Goal: Information Seeking & Learning: Learn about a topic

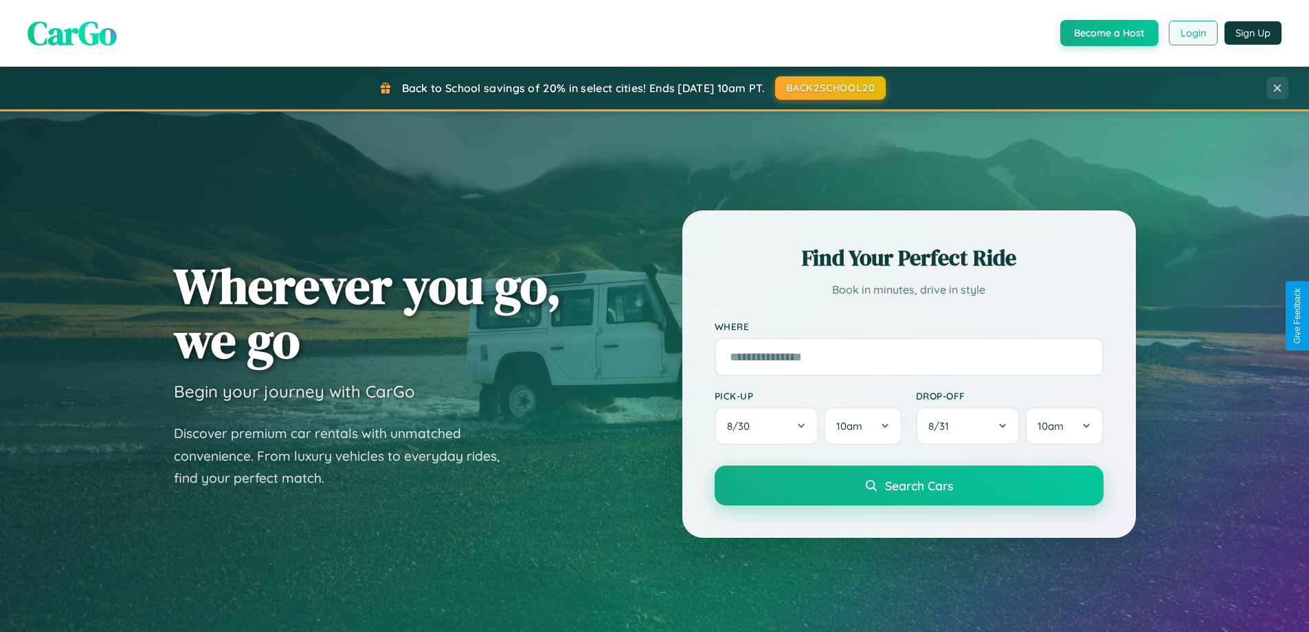
click at [1192, 33] on button "Login" at bounding box center [1193, 33] width 49 height 25
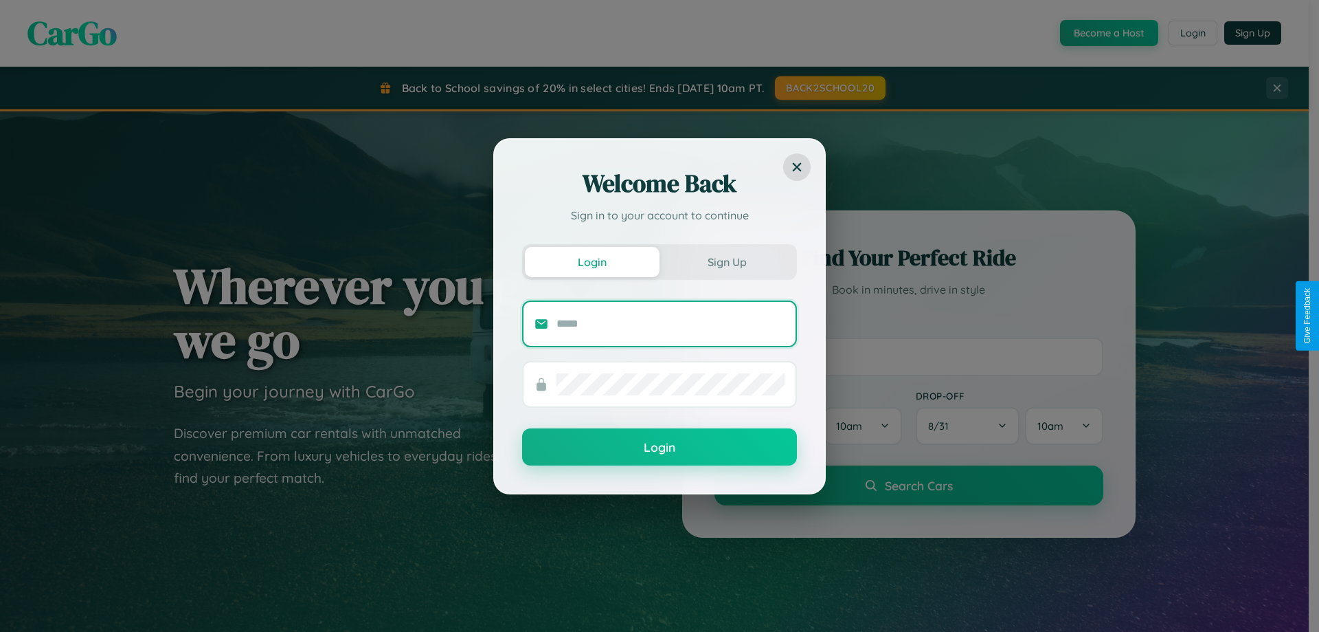
click at [671, 323] on input "text" at bounding box center [671, 324] width 228 height 22
type input "**********"
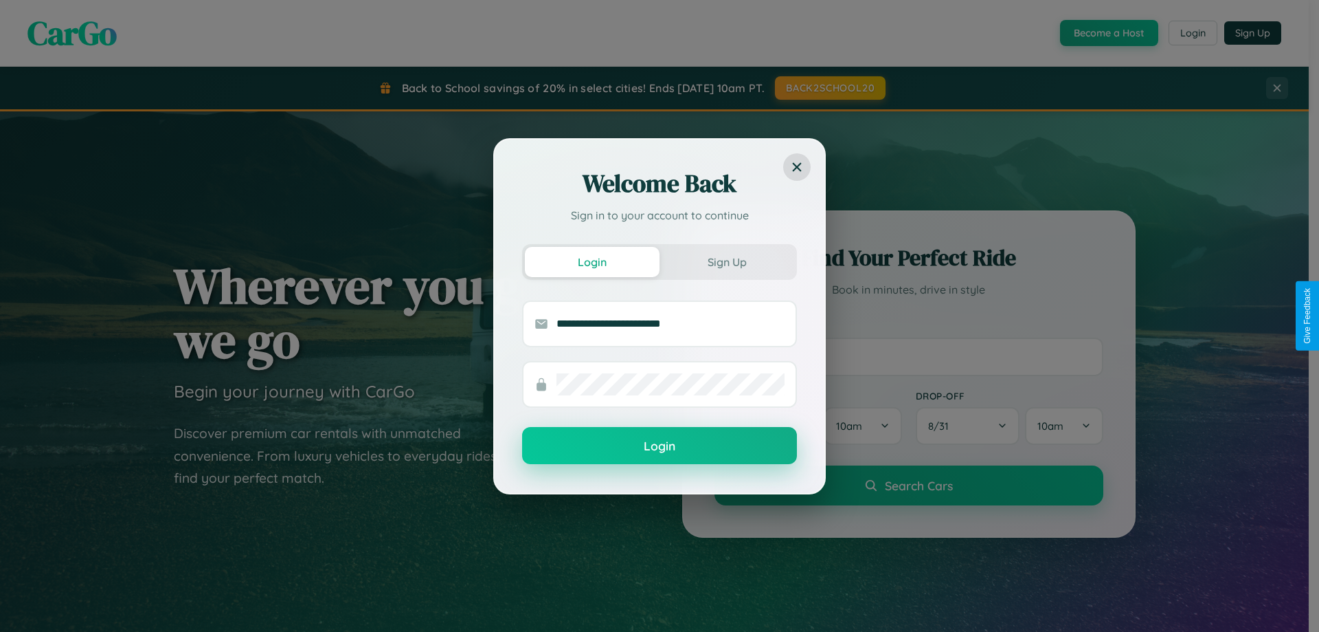
click at [660, 446] on button "Login" at bounding box center [659, 445] width 275 height 37
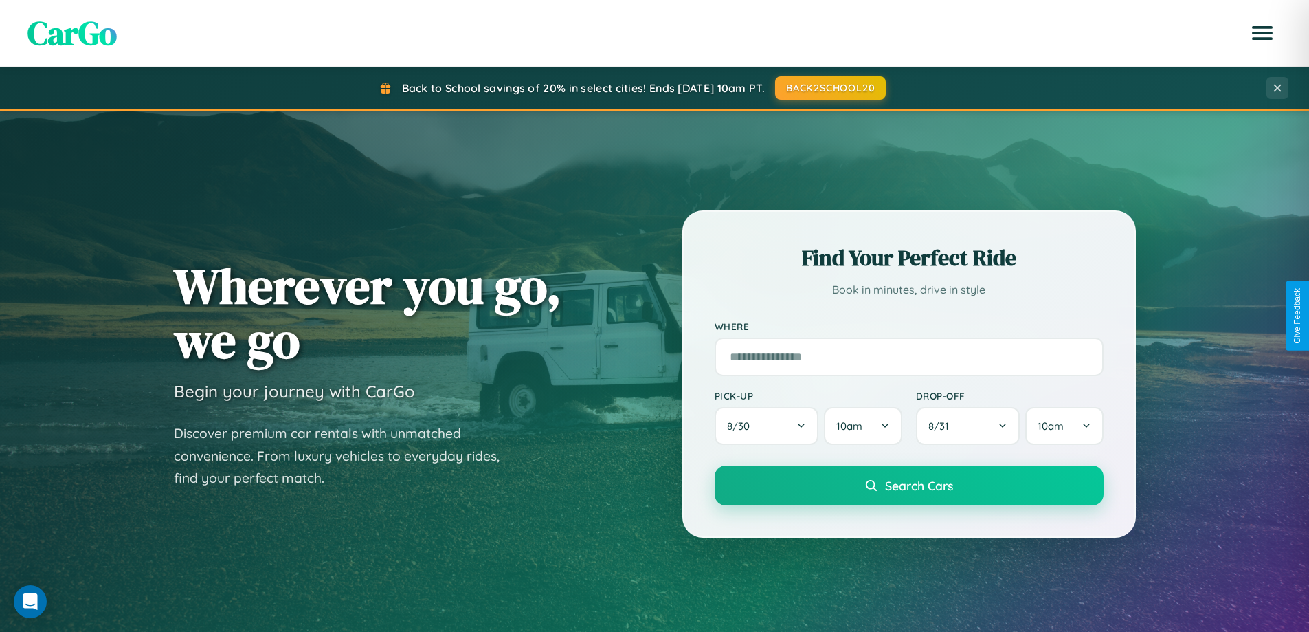
scroll to position [2644, 0]
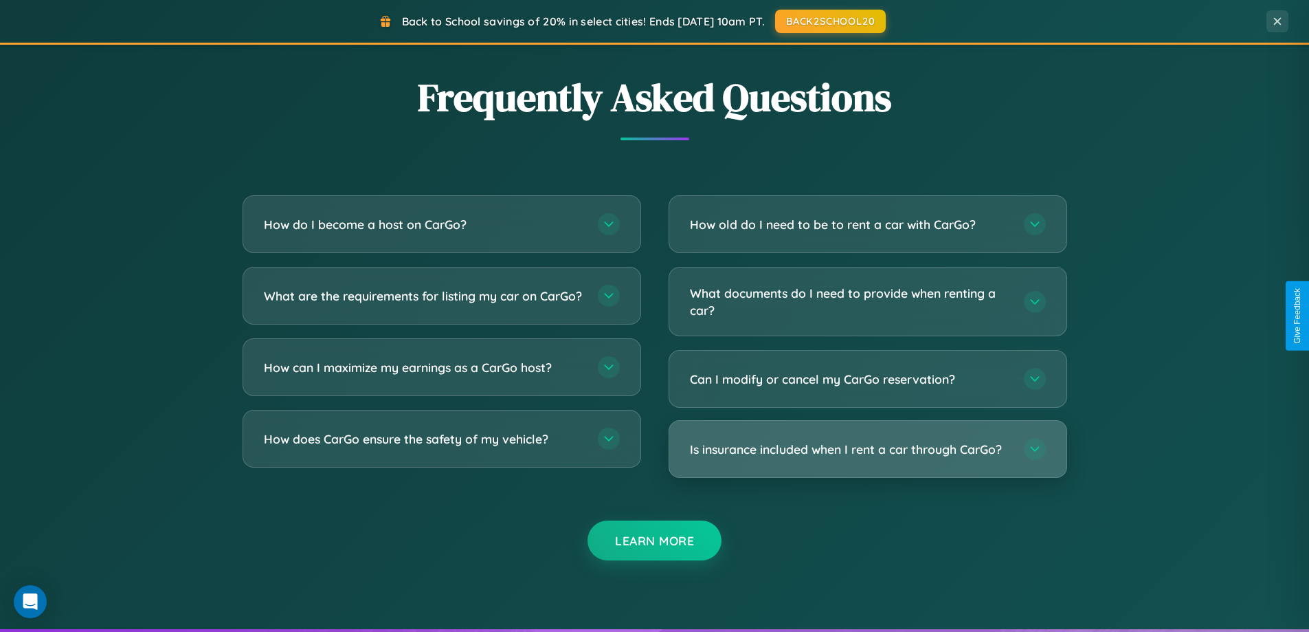
click at [867, 449] on h3 "Is insurance included when I rent a car through CarGo?" at bounding box center [850, 449] width 320 height 17
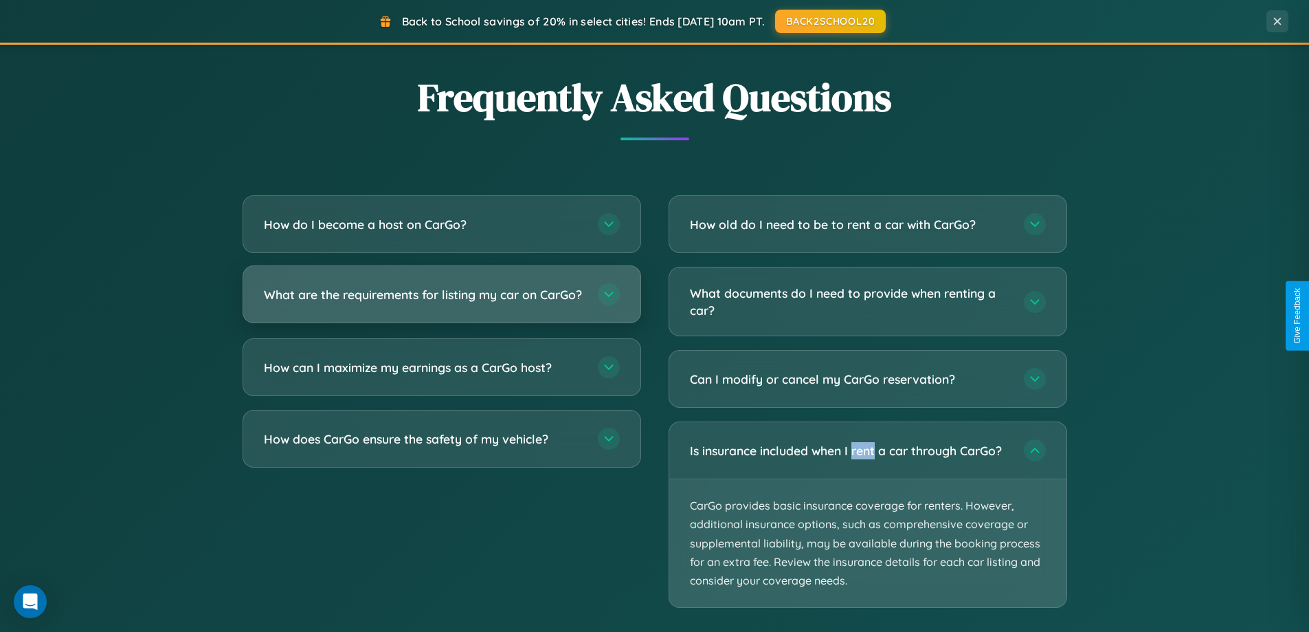
click at [441, 300] on h3 "What are the requirements for listing my car on CarGo?" at bounding box center [424, 294] width 320 height 17
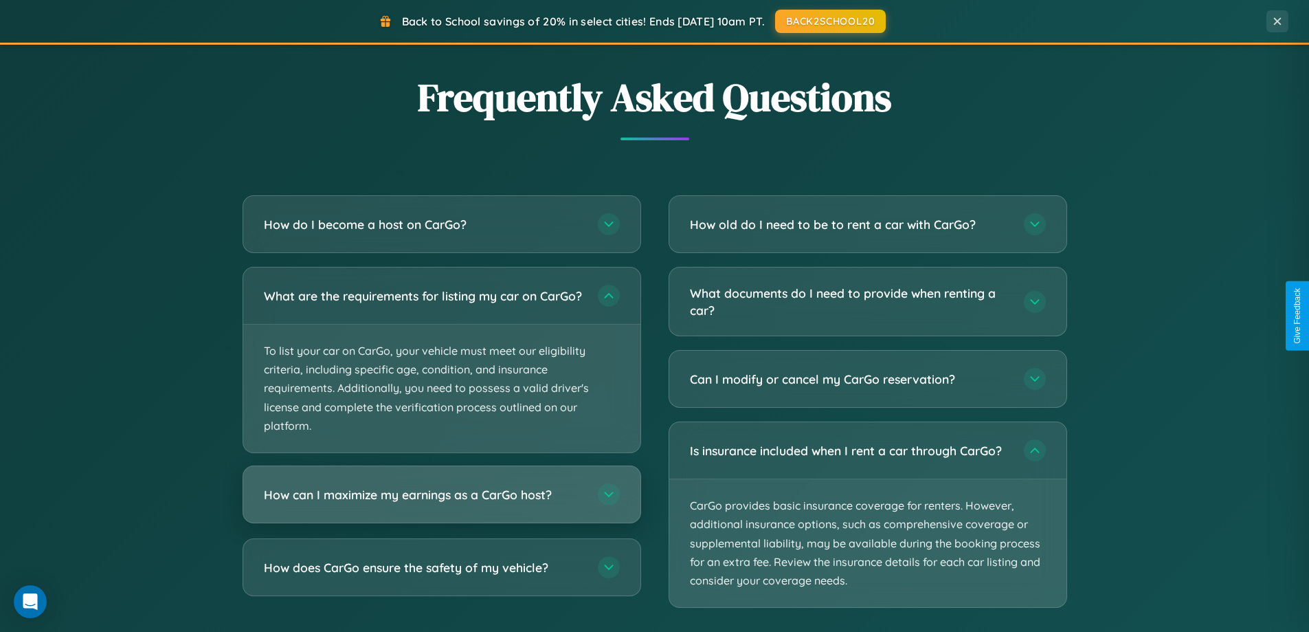
click at [441, 503] on h3 "How can I maximize my earnings as a CarGo host?" at bounding box center [424, 494] width 320 height 17
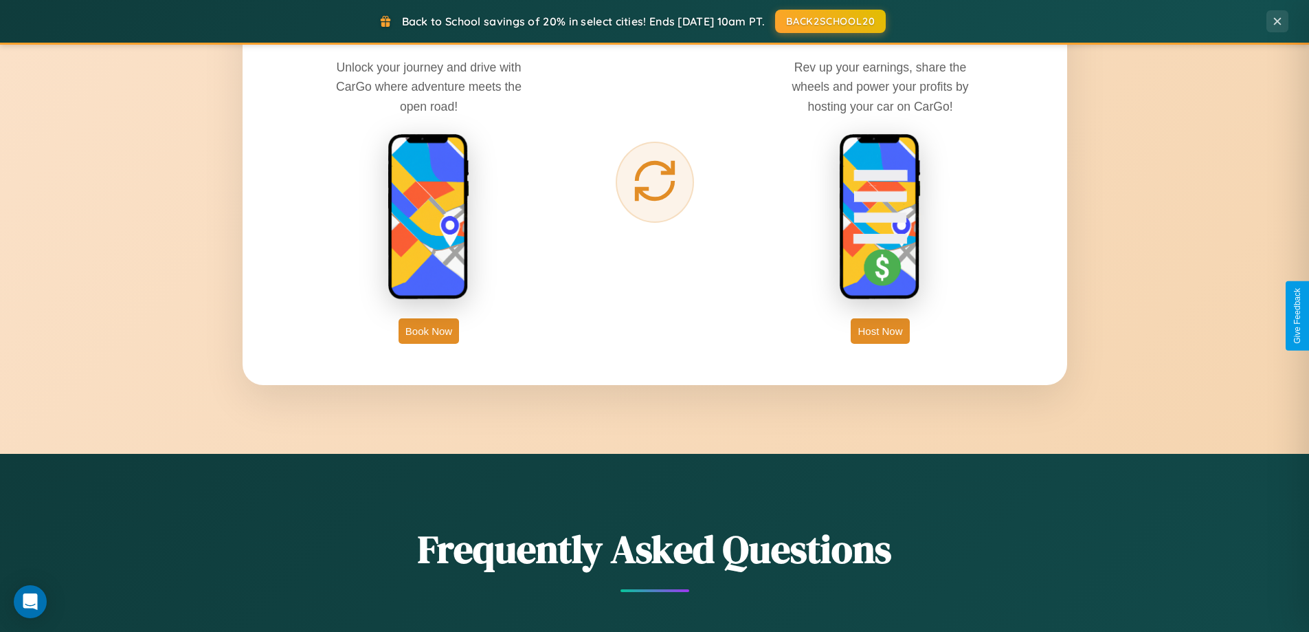
scroll to position [946, 0]
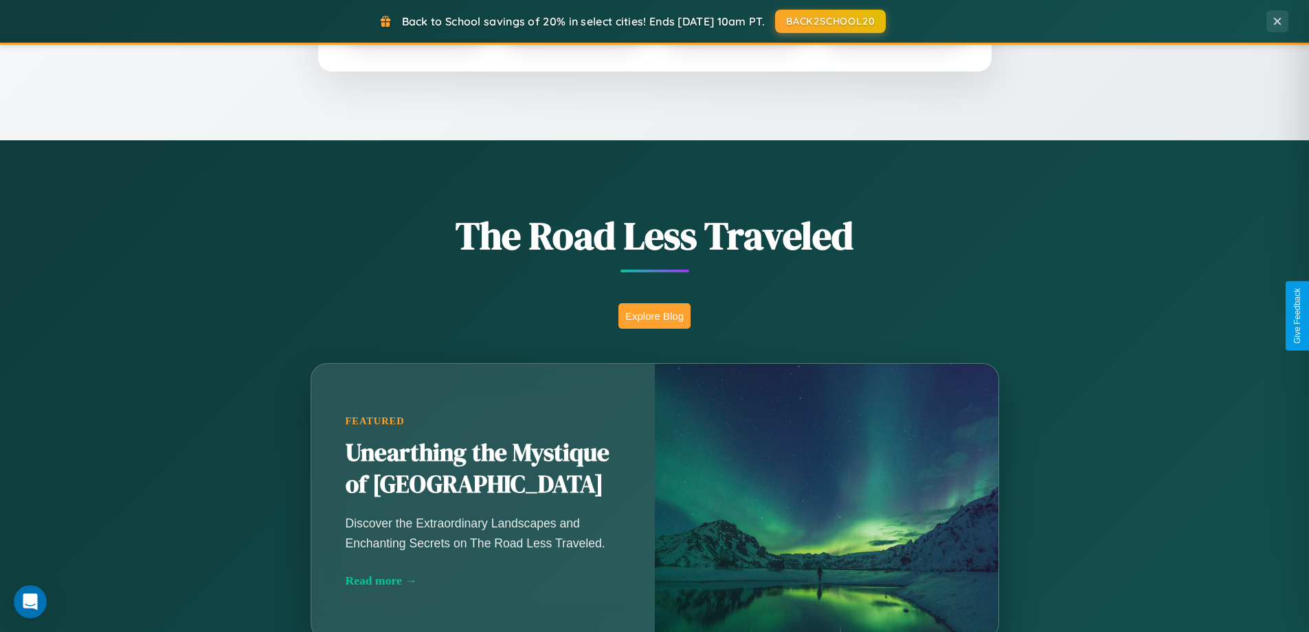
click at [654, 315] on button "Explore Blog" at bounding box center [654, 315] width 72 height 25
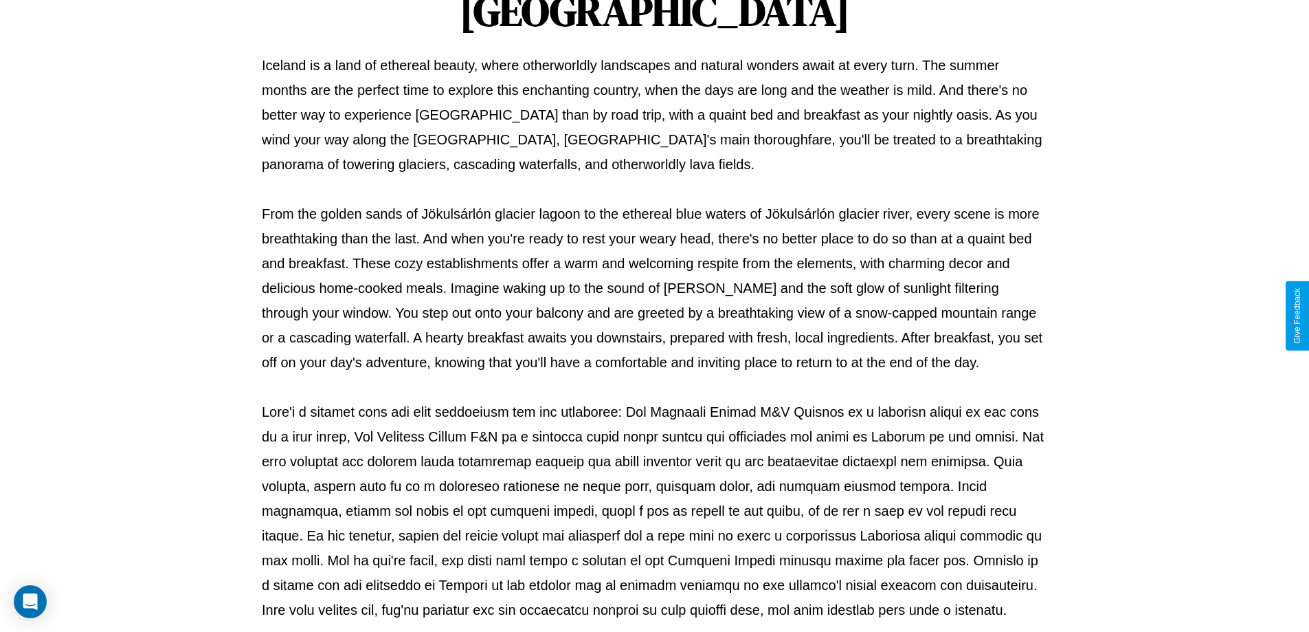
scroll to position [445, 0]
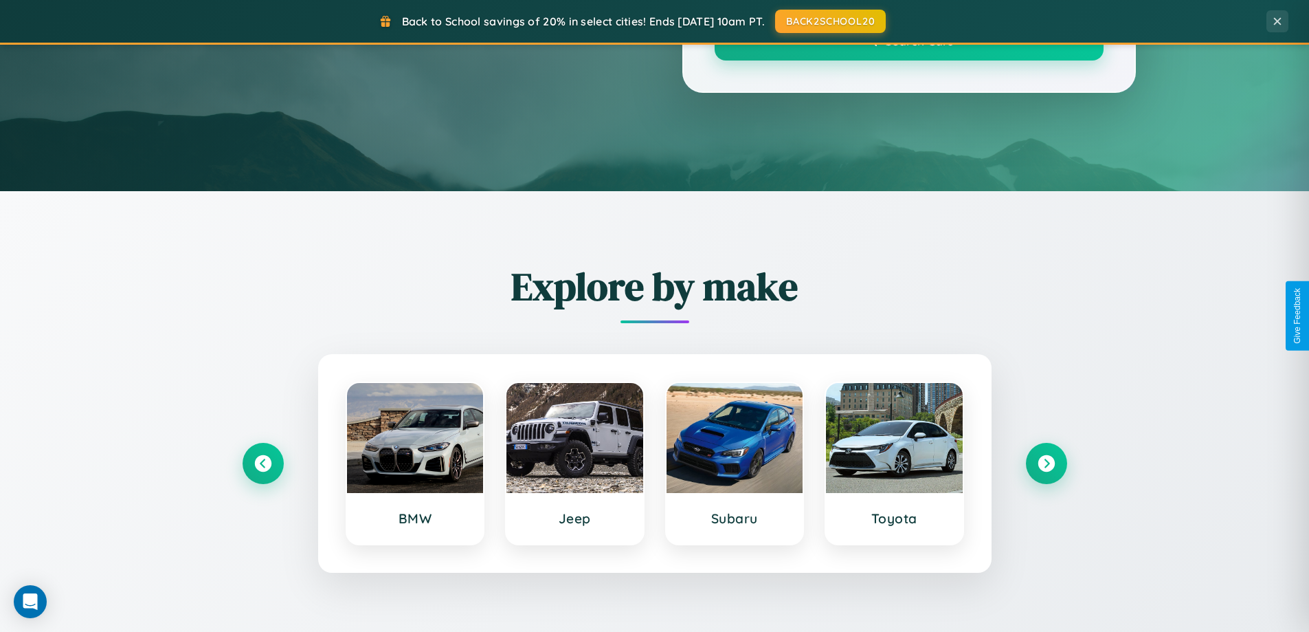
scroll to position [946, 0]
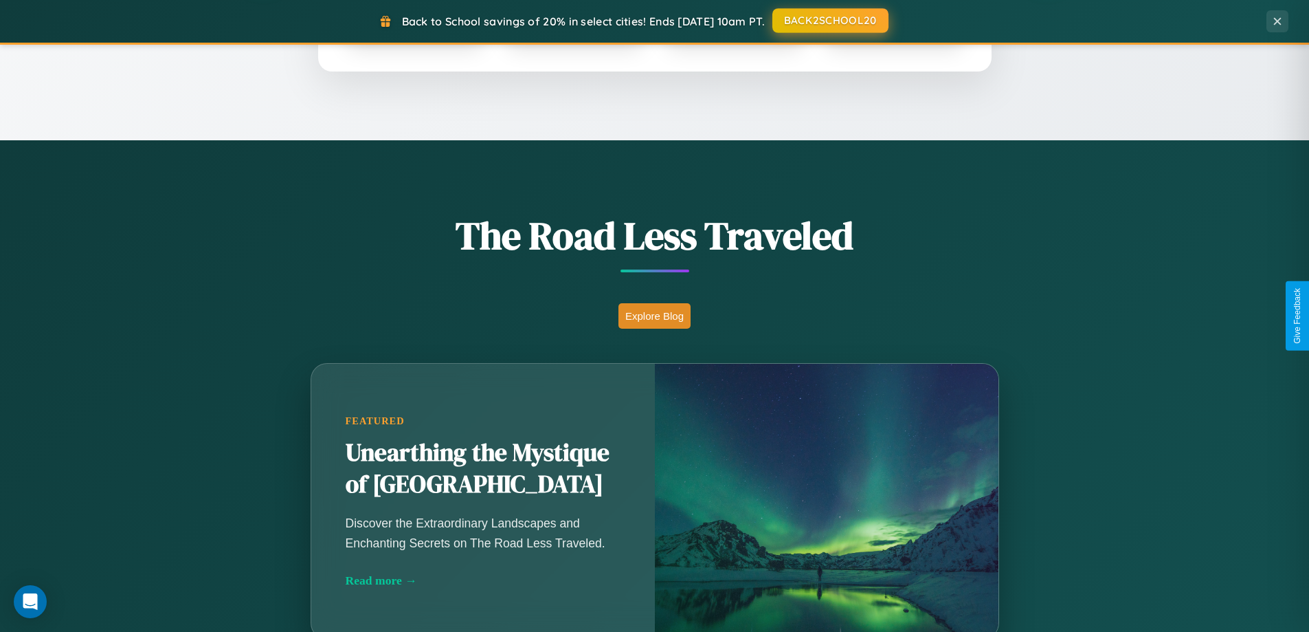
click at [829, 21] on button "BACK2SCHOOL20" at bounding box center [830, 20] width 116 height 25
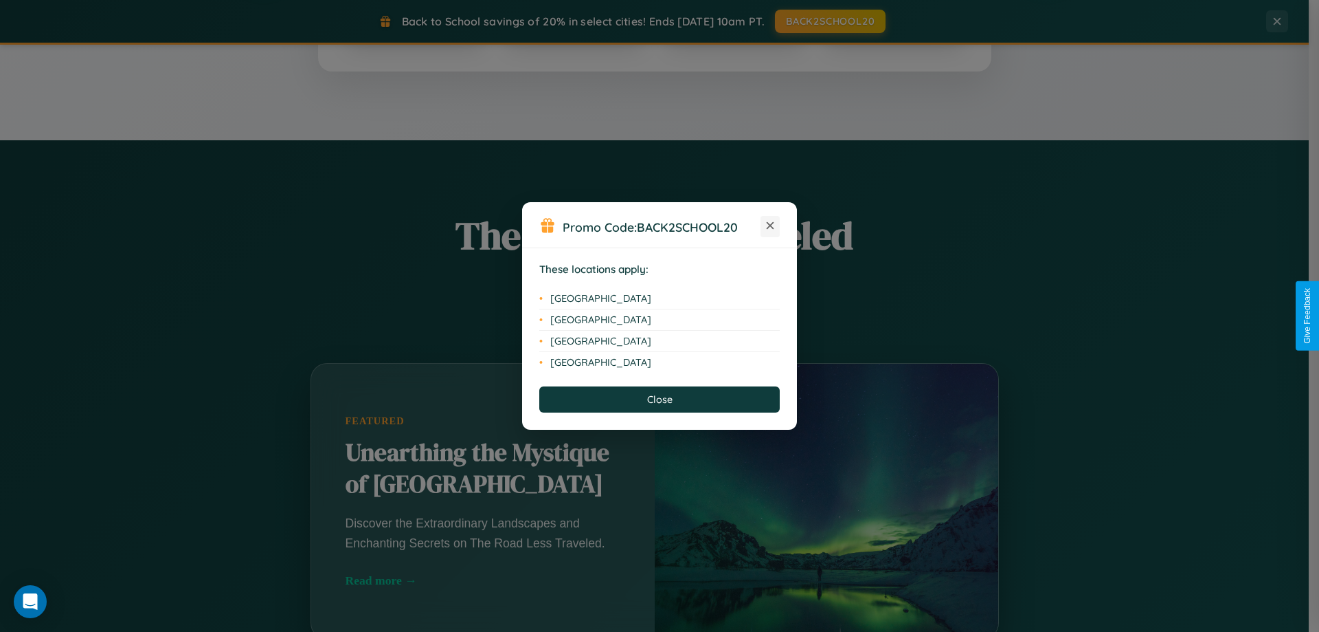
click at [770, 226] on icon at bounding box center [771, 226] width 8 height 8
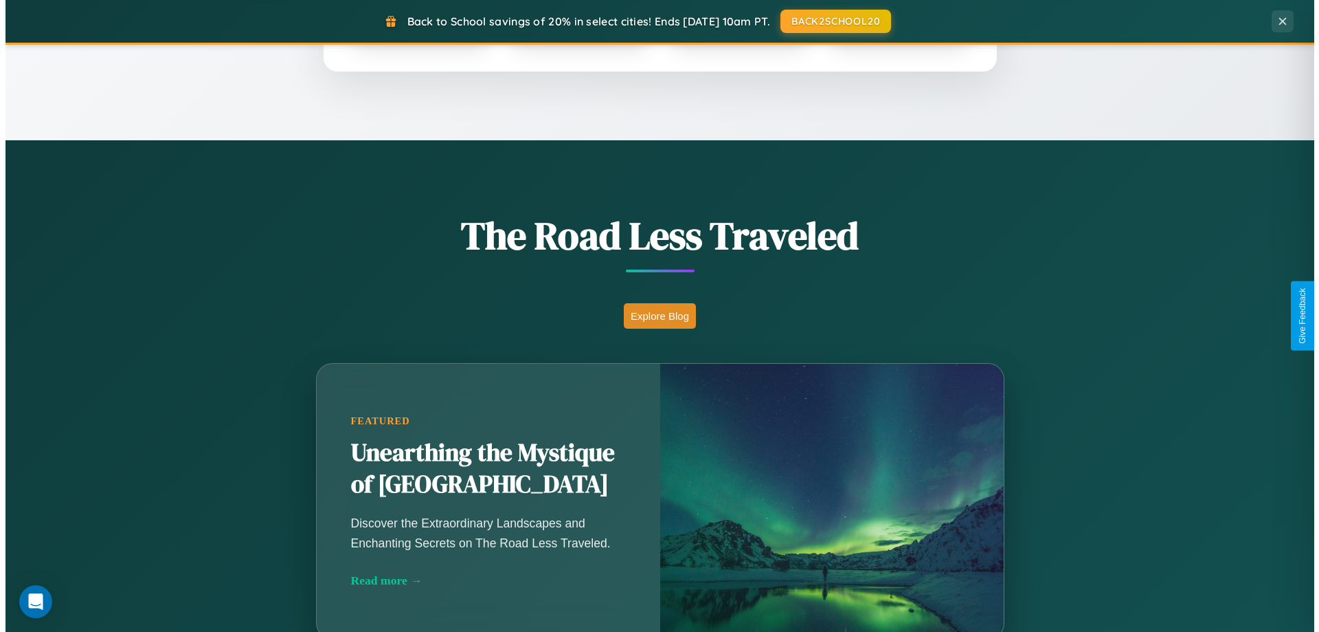
scroll to position [0, 0]
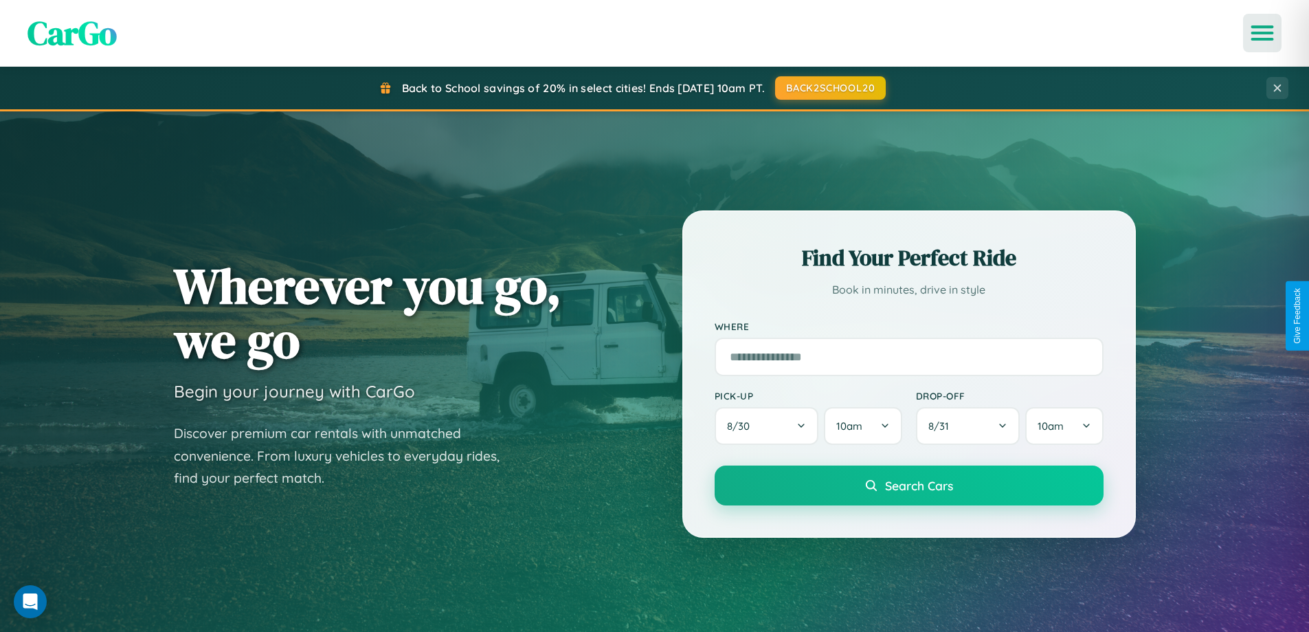
click at [1262, 33] on icon "Open menu" at bounding box center [1263, 33] width 20 height 12
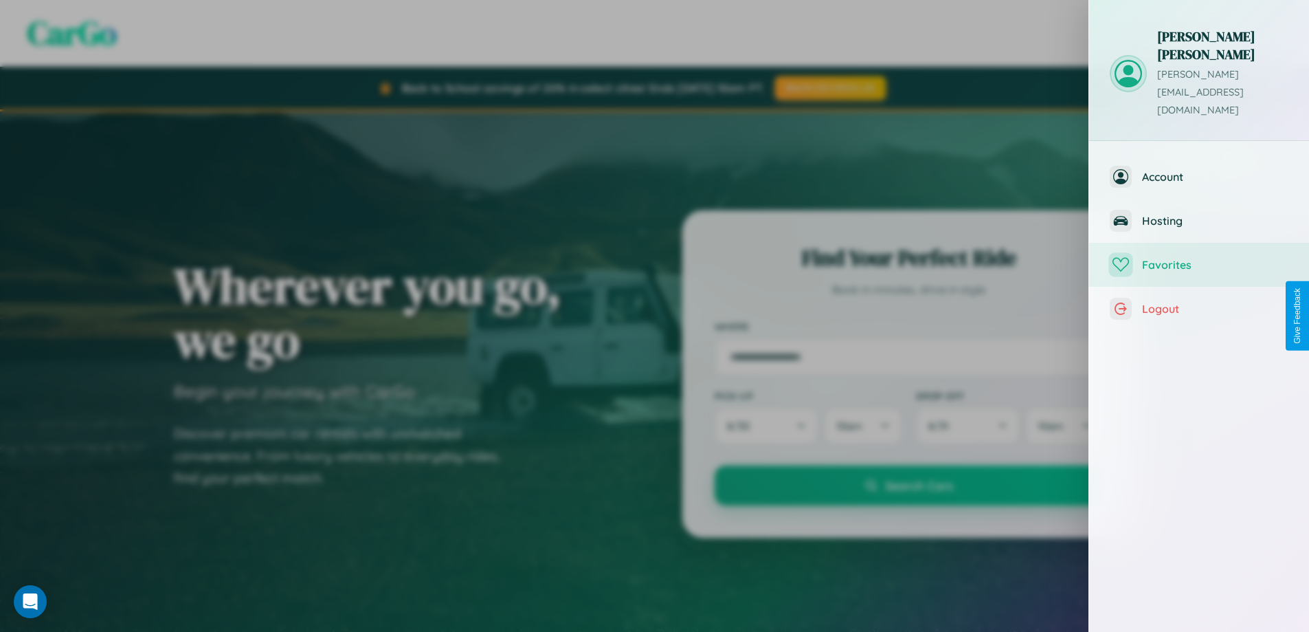
click at [1199, 258] on span "Favorites" at bounding box center [1215, 265] width 146 height 14
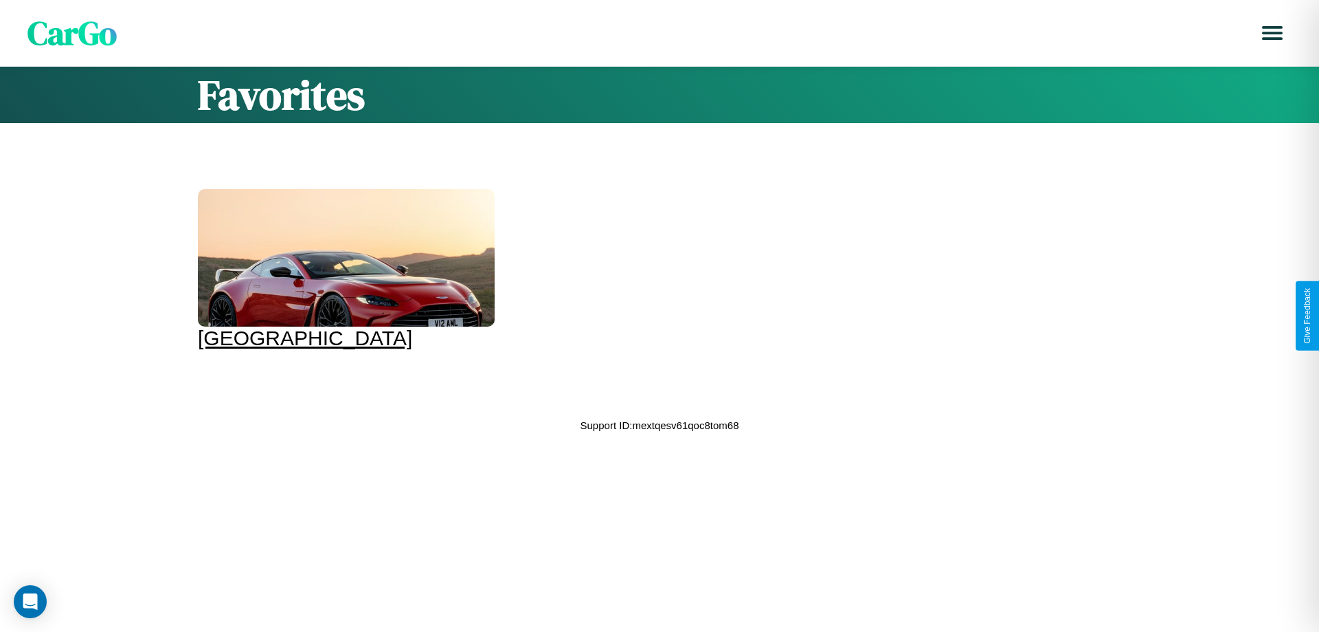
click at [344, 269] on div at bounding box center [346, 257] width 297 height 137
